Goal: Information Seeking & Learning: Learn about a topic

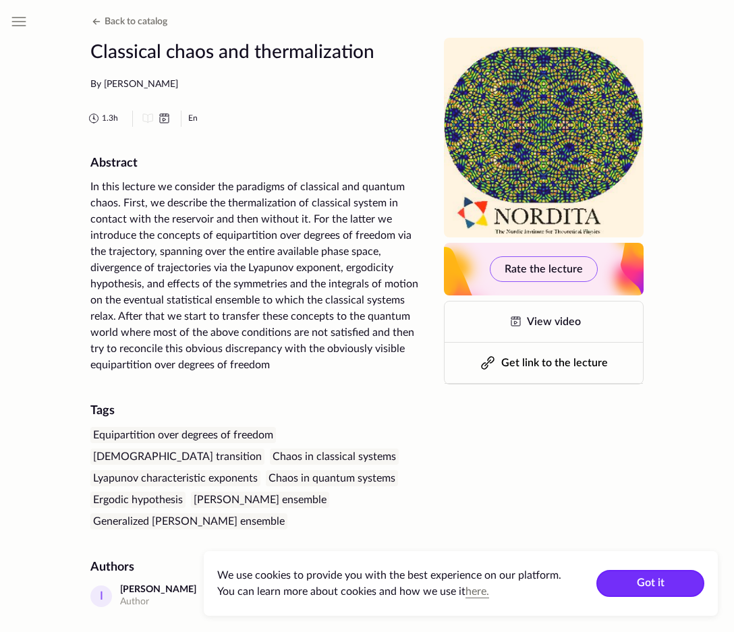
click at [621, 582] on button "Got it" at bounding box center [650, 583] width 108 height 27
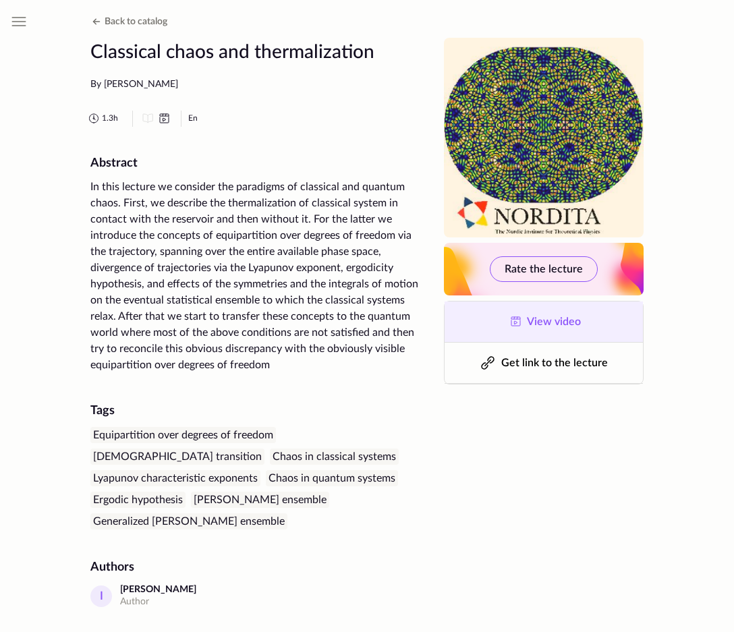
click at [507, 324] on link "View video" at bounding box center [544, 322] width 198 height 40
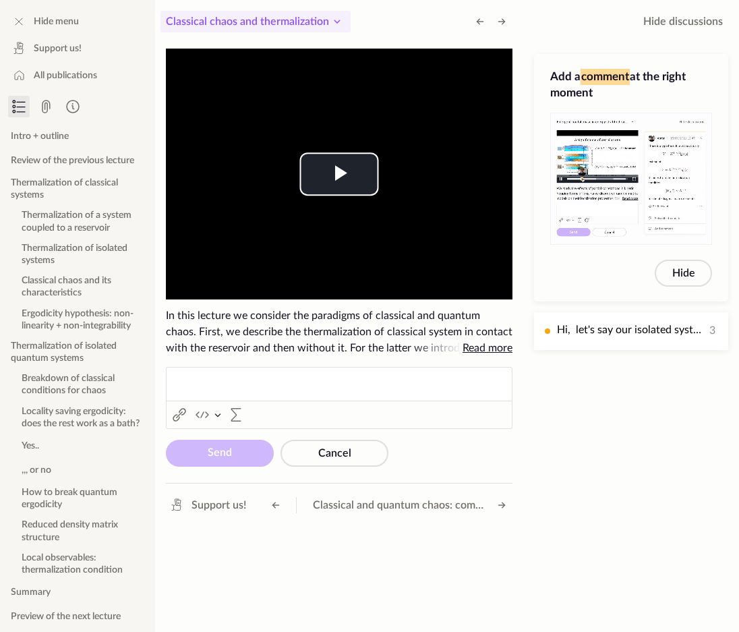
click at [329, 21] on icon at bounding box center [337, 21] width 16 height 16
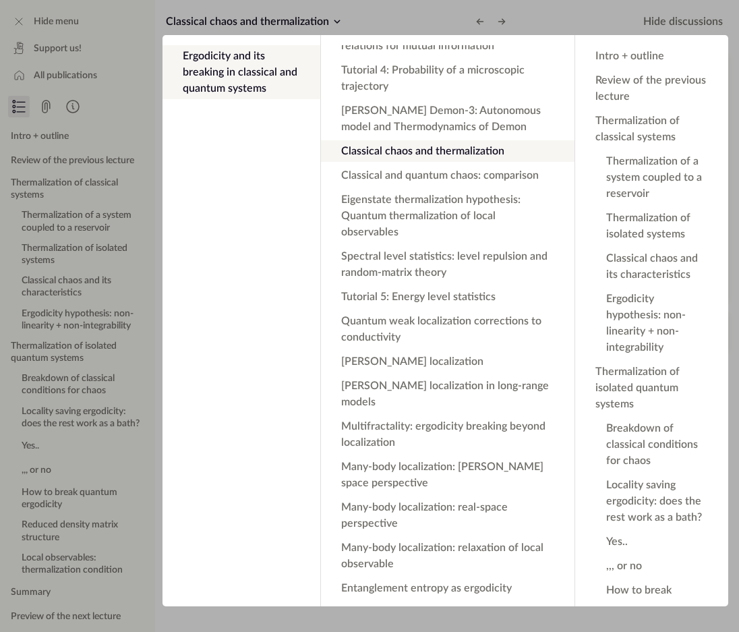
scroll to position [450, 0]
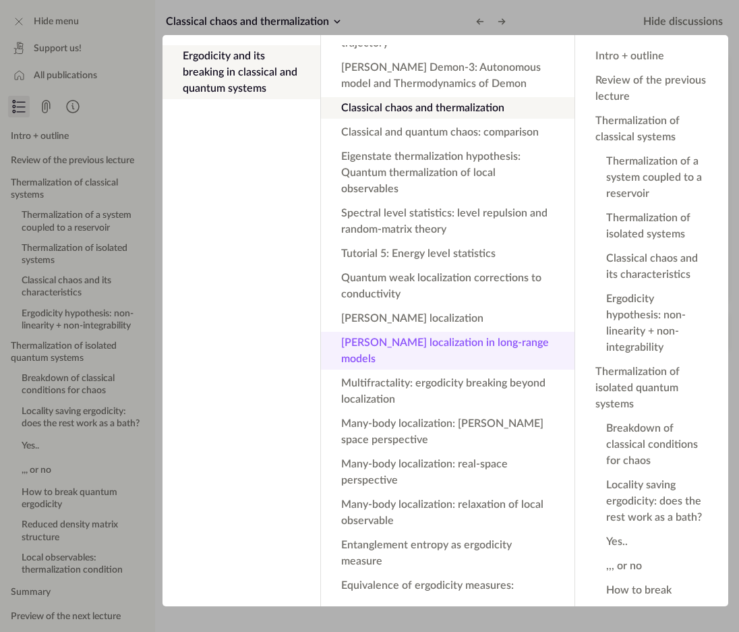
click at [418, 332] on button "[PERSON_NAME] localization in long-range models" at bounding box center [448, 351] width 254 height 38
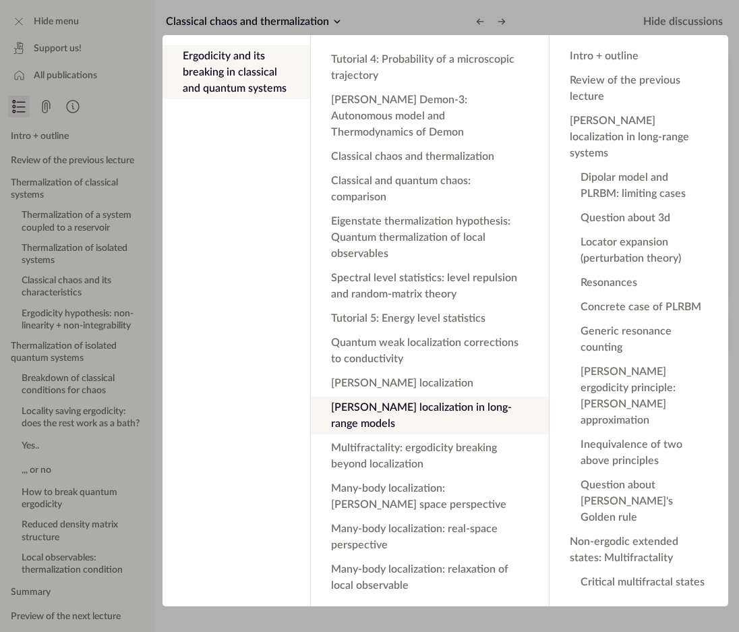
click at [414, 397] on button "[PERSON_NAME] localization in long-range models" at bounding box center [430, 416] width 238 height 38
click at [358, 397] on button "[PERSON_NAME] localization in long-range models" at bounding box center [430, 416] width 238 height 38
click at [425, 397] on button "[PERSON_NAME] localization in long-range models" at bounding box center [430, 416] width 238 height 38
click at [426, 397] on button "[PERSON_NAME] localization in long-range models" at bounding box center [430, 416] width 238 height 38
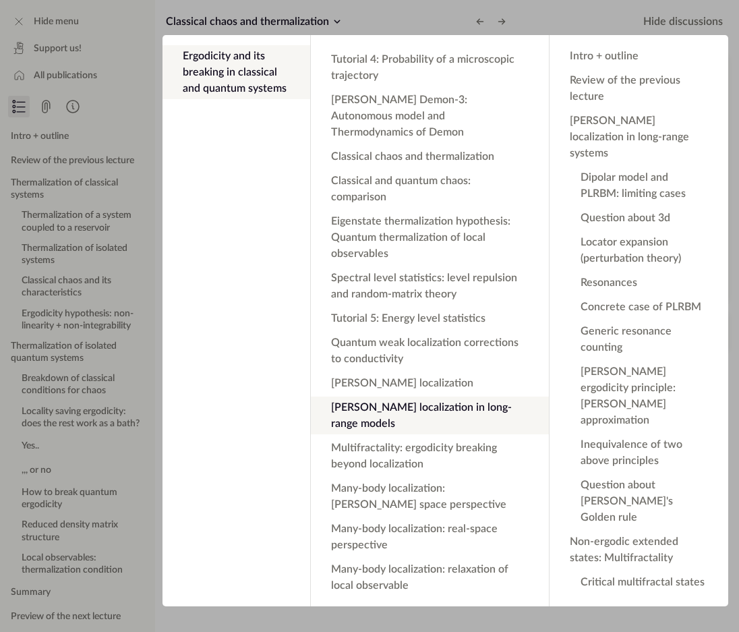
click at [366, 397] on button "[PERSON_NAME] localization in long-range models" at bounding box center [430, 416] width 238 height 38
click at [371, 16] on app-backdrop at bounding box center [369, 316] width 739 height 632
